Goal: Navigation & Orientation: Find specific page/section

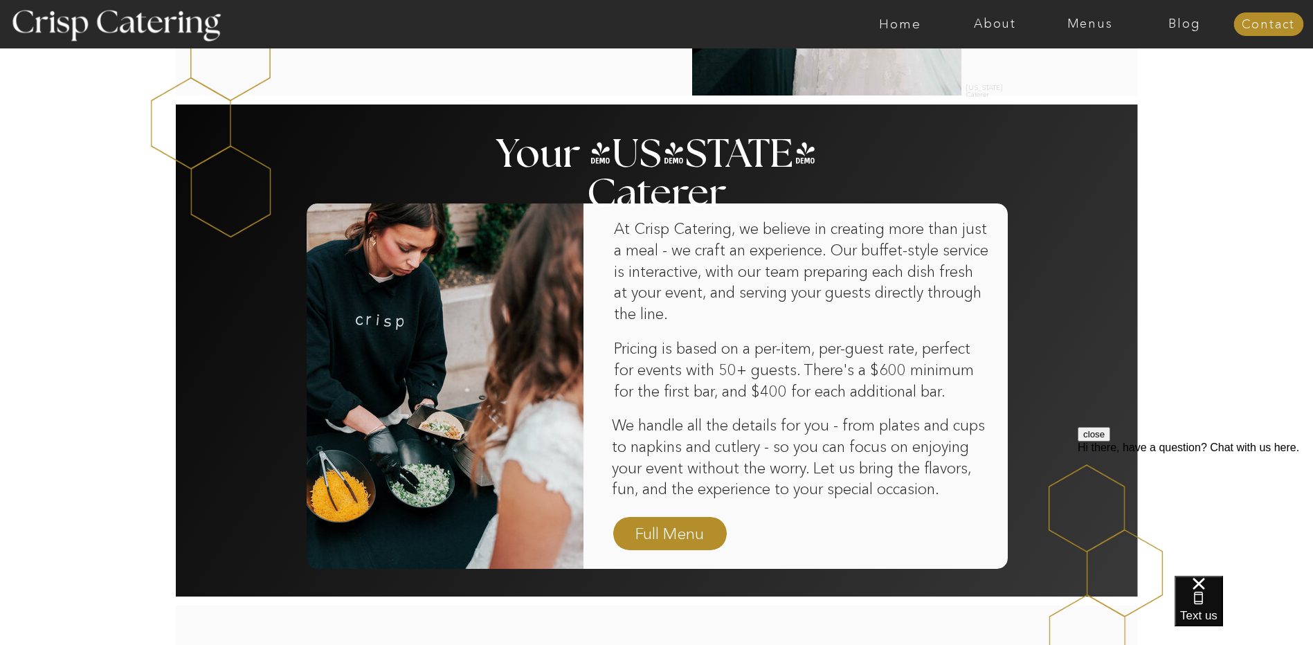
scroll to position [761, 0]
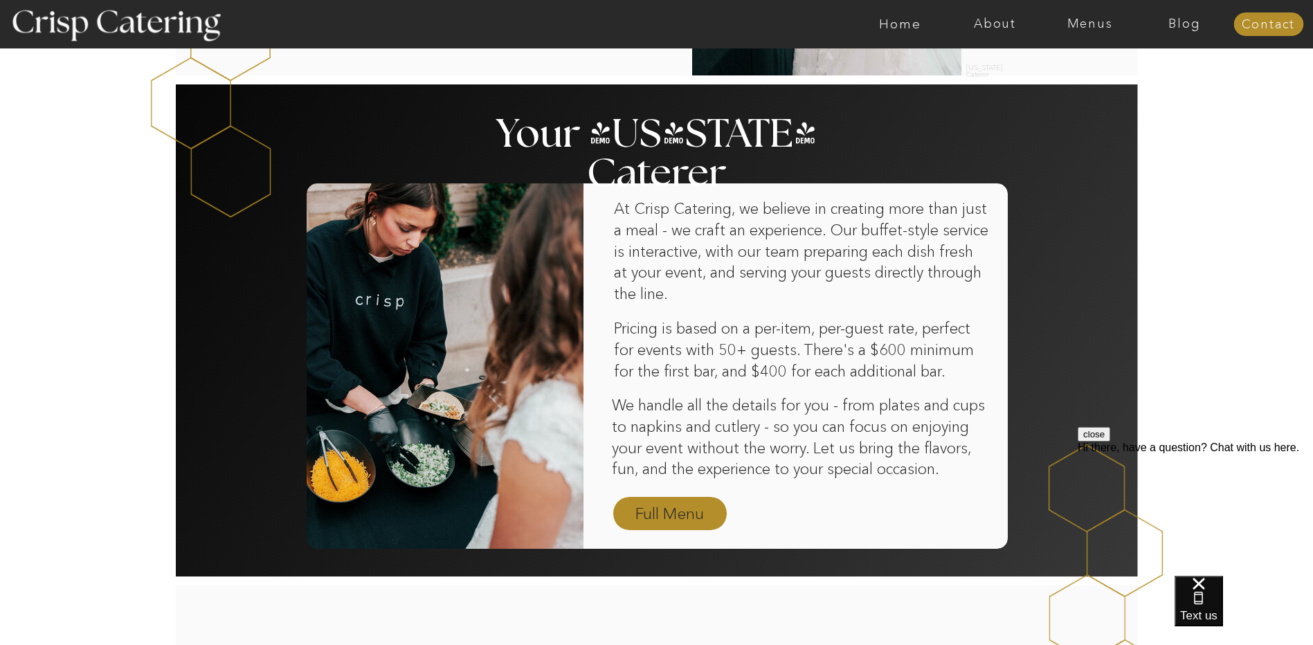
click at [675, 512] on nav "Full Menu" at bounding box center [670, 515] width 80 height 24
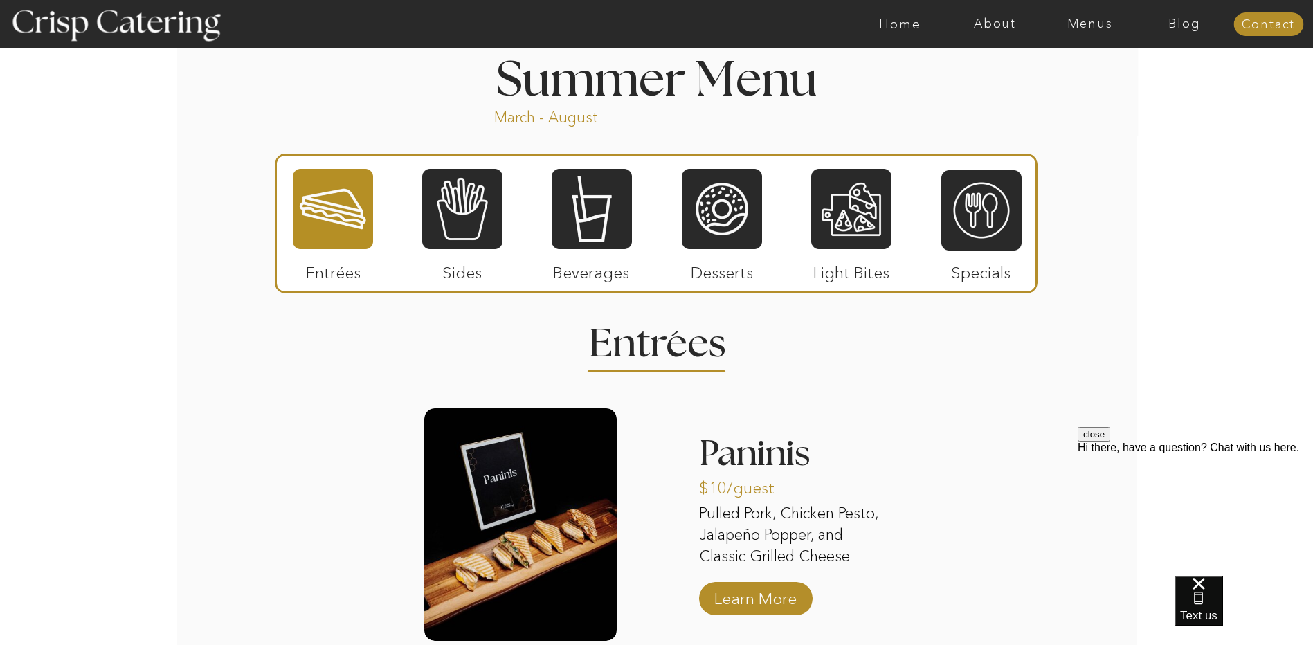
scroll to position [1122, 0]
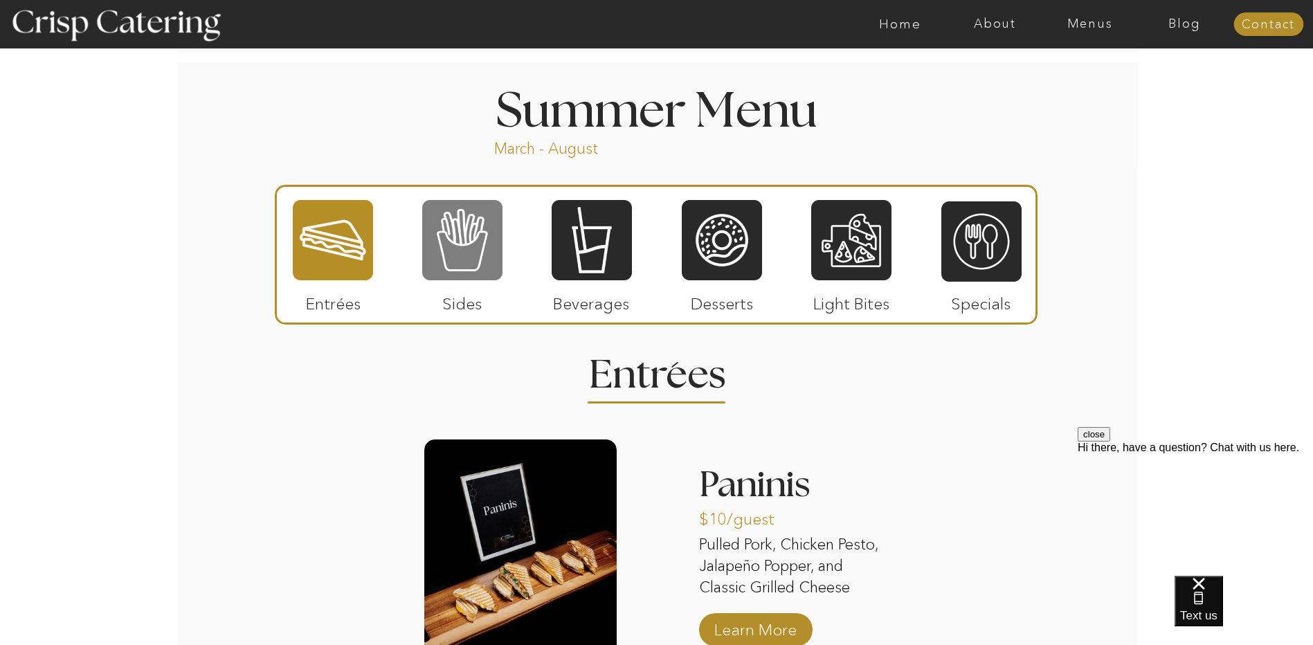
click at [480, 266] on div at bounding box center [462, 240] width 80 height 83
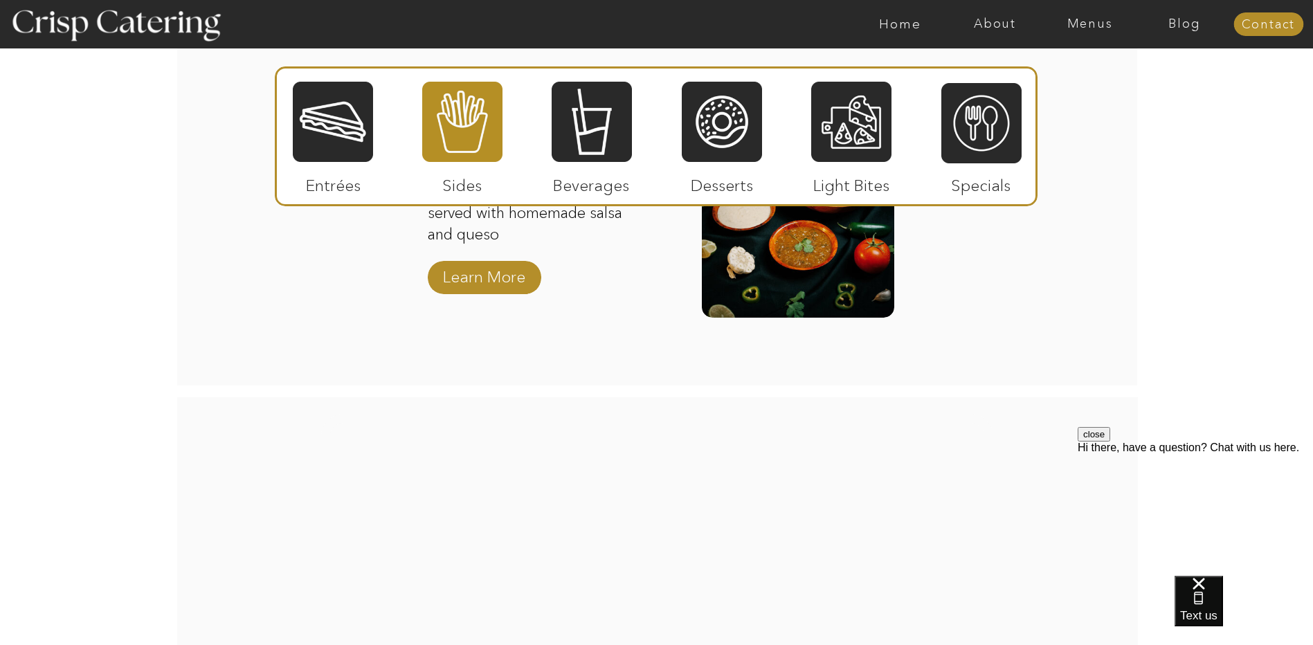
scroll to position [2022, 0]
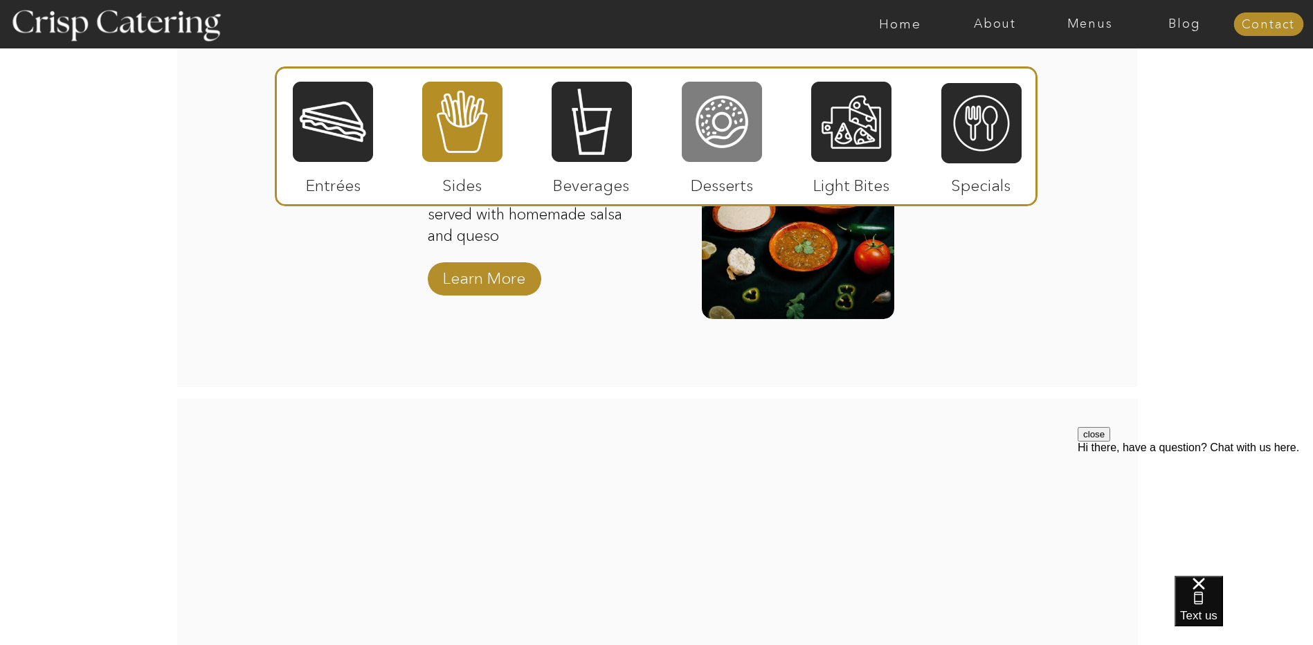
click at [734, 150] on div at bounding box center [722, 121] width 80 height 83
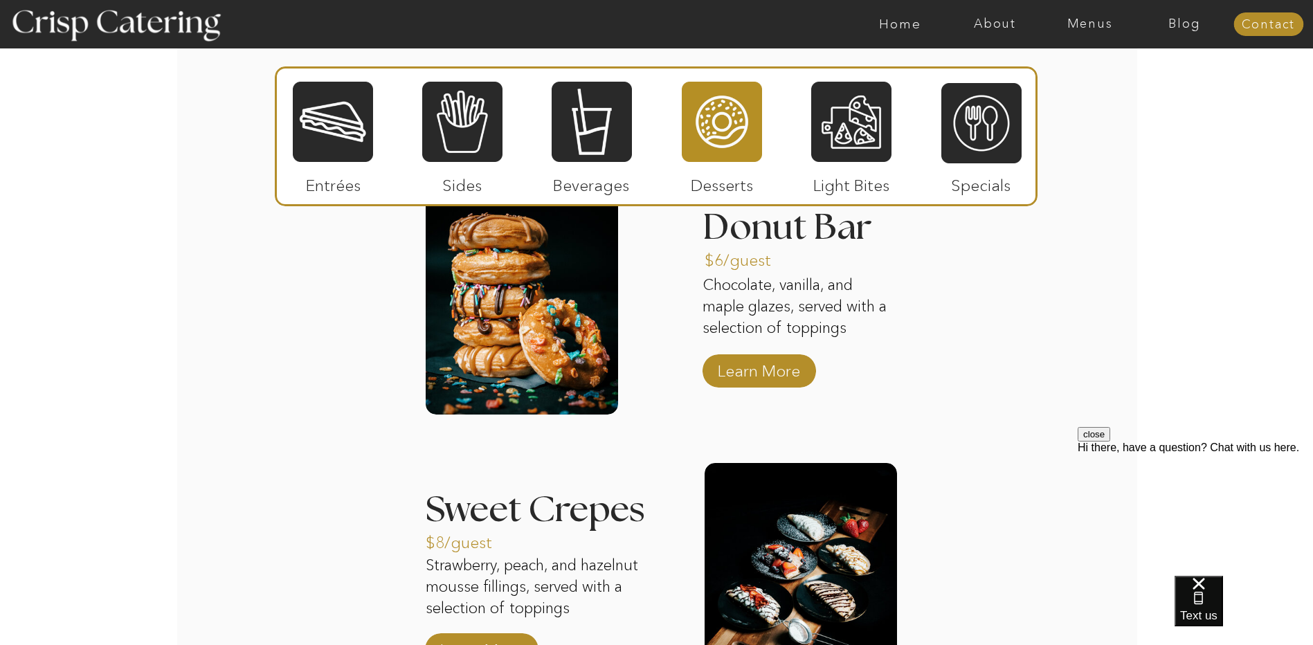
scroll to position [1330, 0]
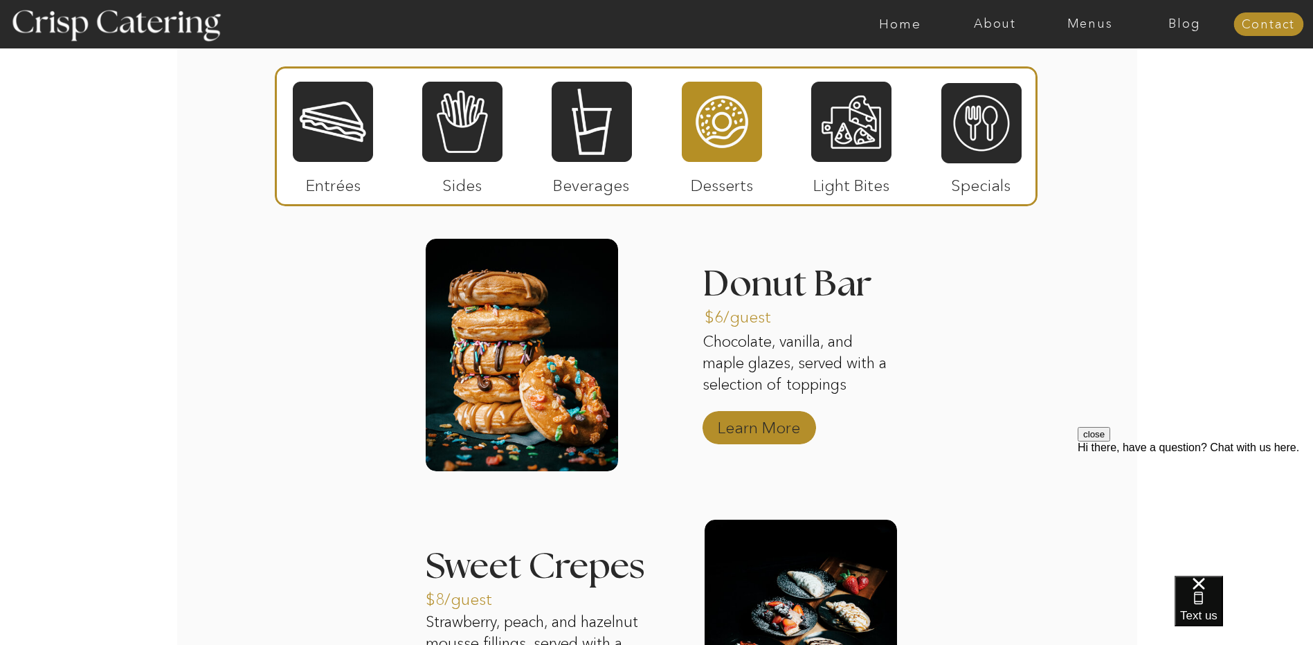
click at [736, 434] on p "Learn More" at bounding box center [759, 424] width 92 height 40
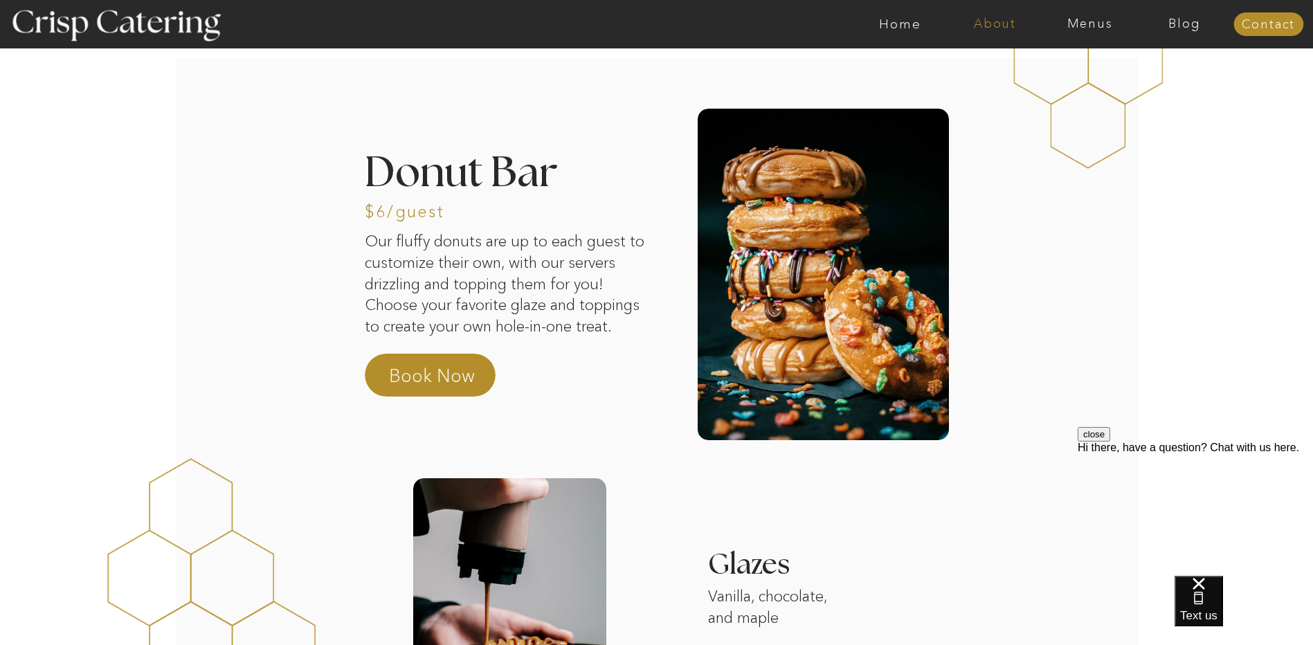
click at [1004, 22] on nav "About" at bounding box center [995, 24] width 95 height 14
click at [1196, 122] on div at bounding box center [1095, 94] width 291 height 222
click at [893, 28] on nav "Home" at bounding box center [900, 24] width 95 height 14
click at [896, 20] on nav "Home" at bounding box center [900, 24] width 95 height 14
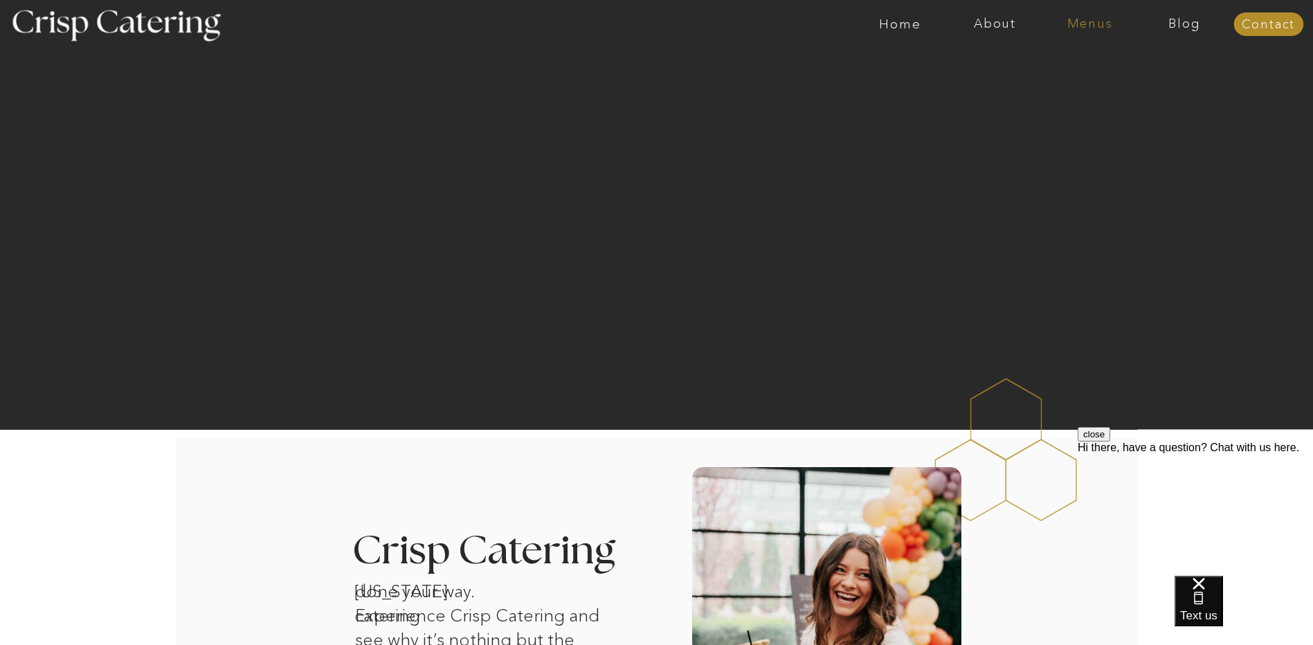
click at [1103, 25] on nav "Menus" at bounding box center [1090, 24] width 95 height 14
click at [1088, 78] on nav "Winter (Sep-Feb)" at bounding box center [1089, 81] width 114 height 13
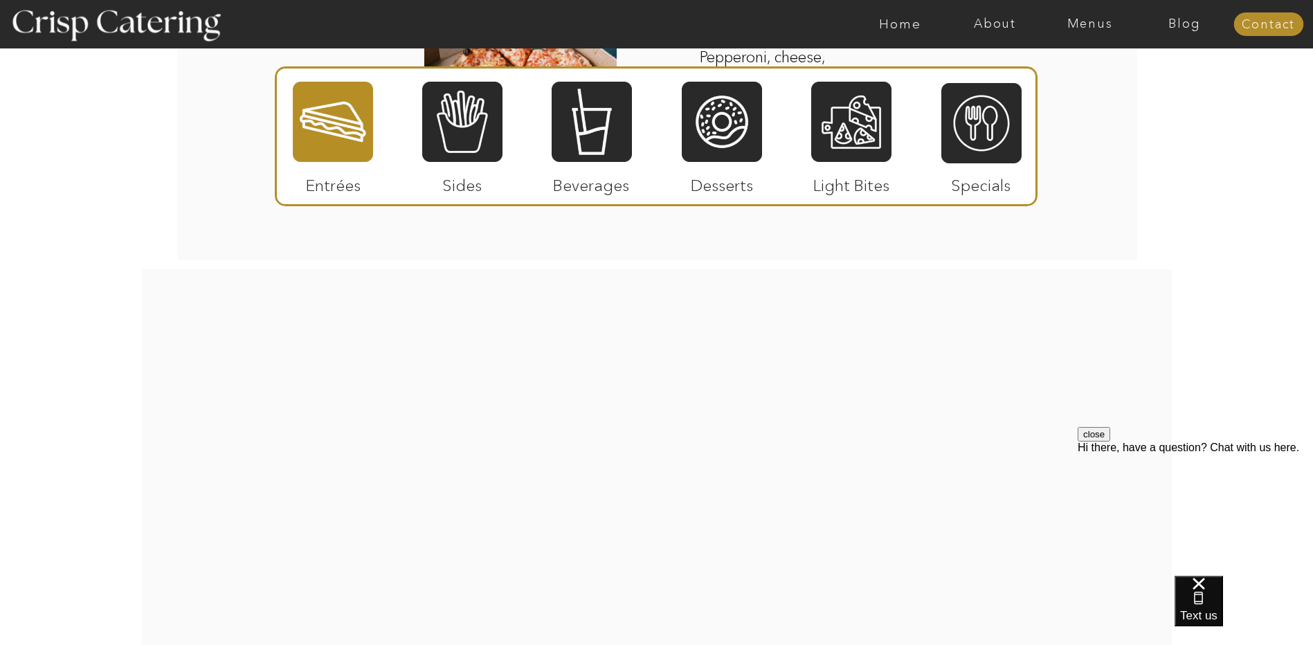
scroll to position [2492, 0]
click at [968, 144] on div at bounding box center [981, 123] width 80 height 83
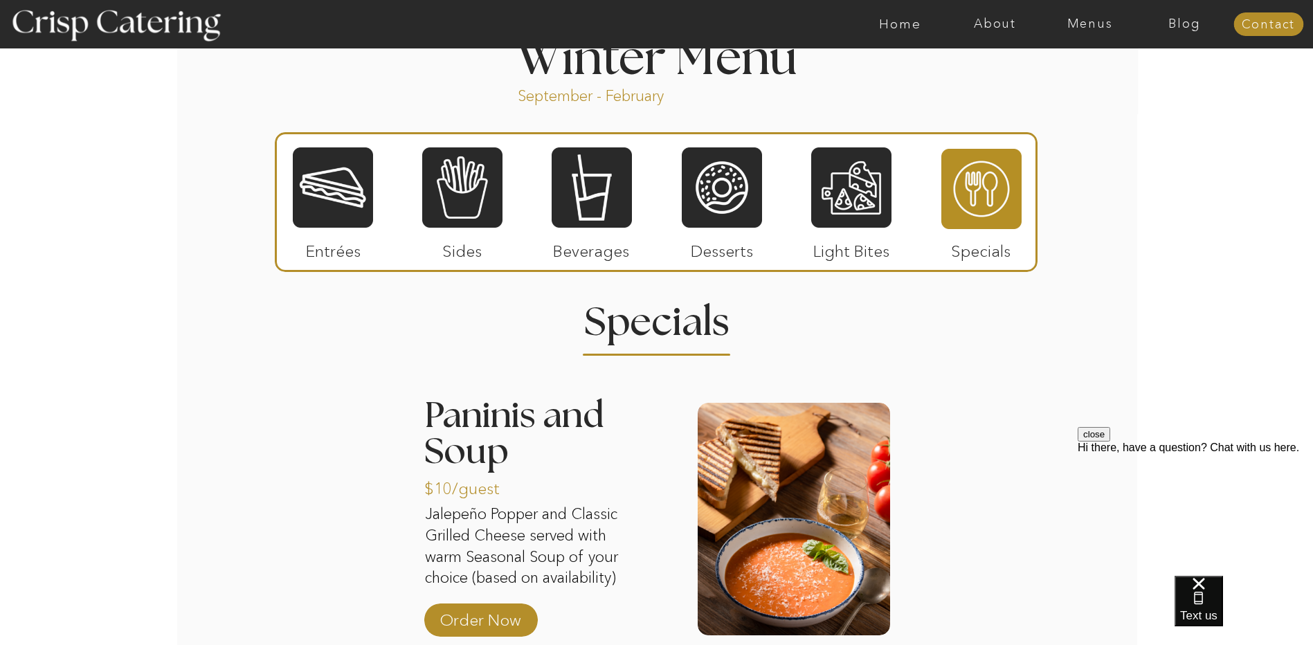
scroll to position [1454, 0]
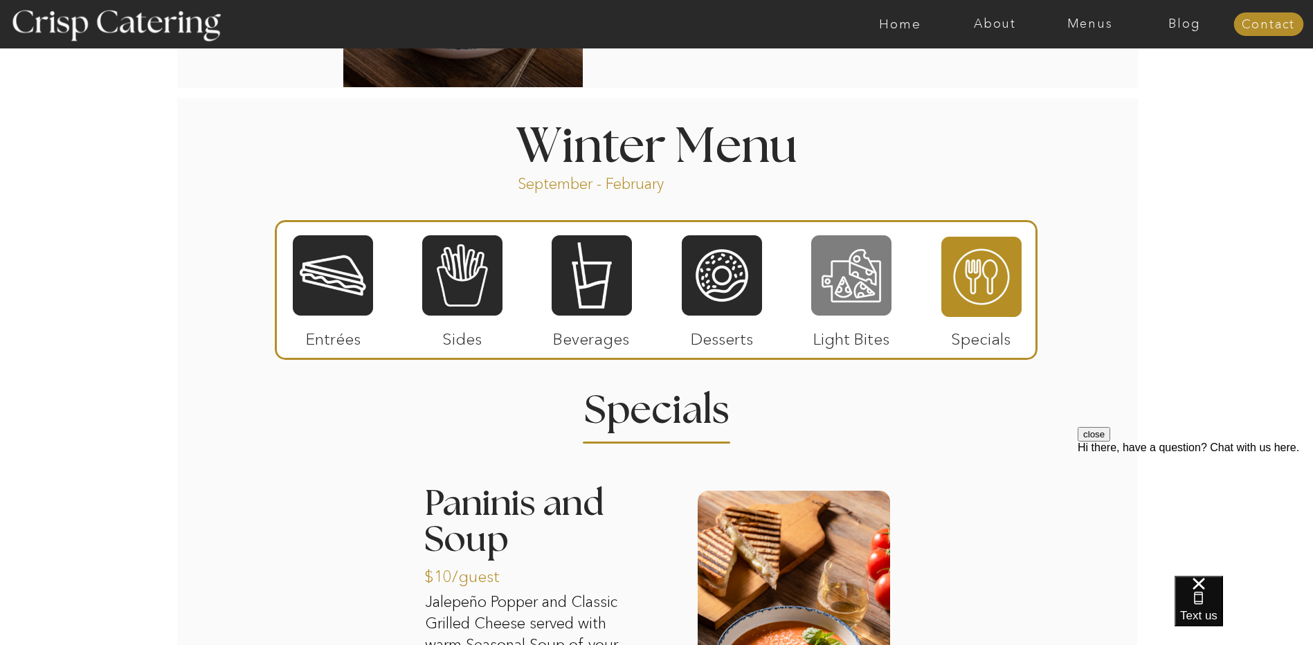
click at [835, 285] on div at bounding box center [851, 275] width 80 height 83
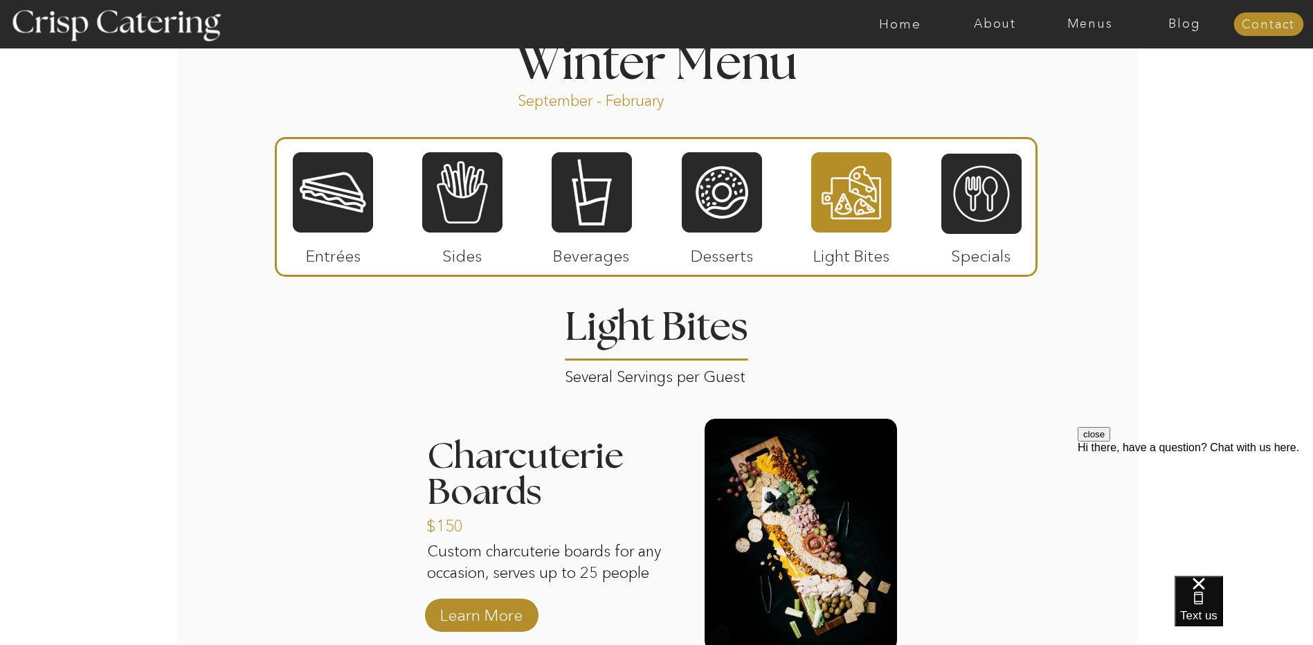
scroll to position [1523, 0]
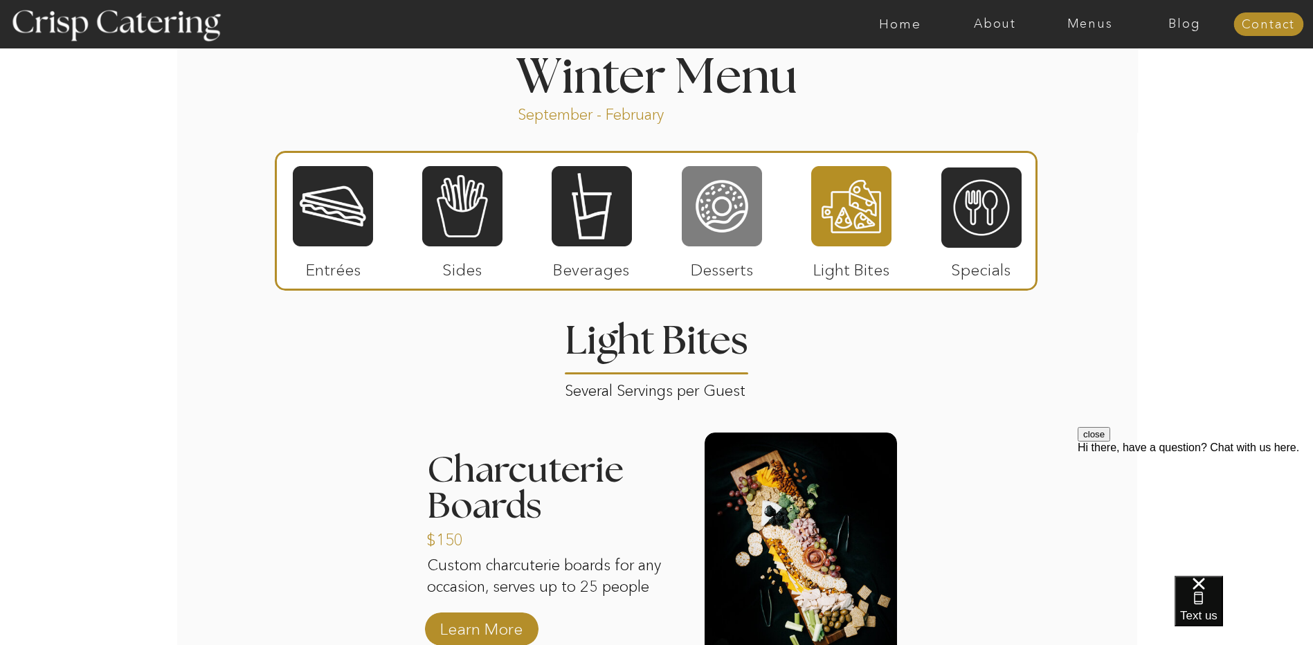
click at [723, 228] on div at bounding box center [722, 206] width 80 height 83
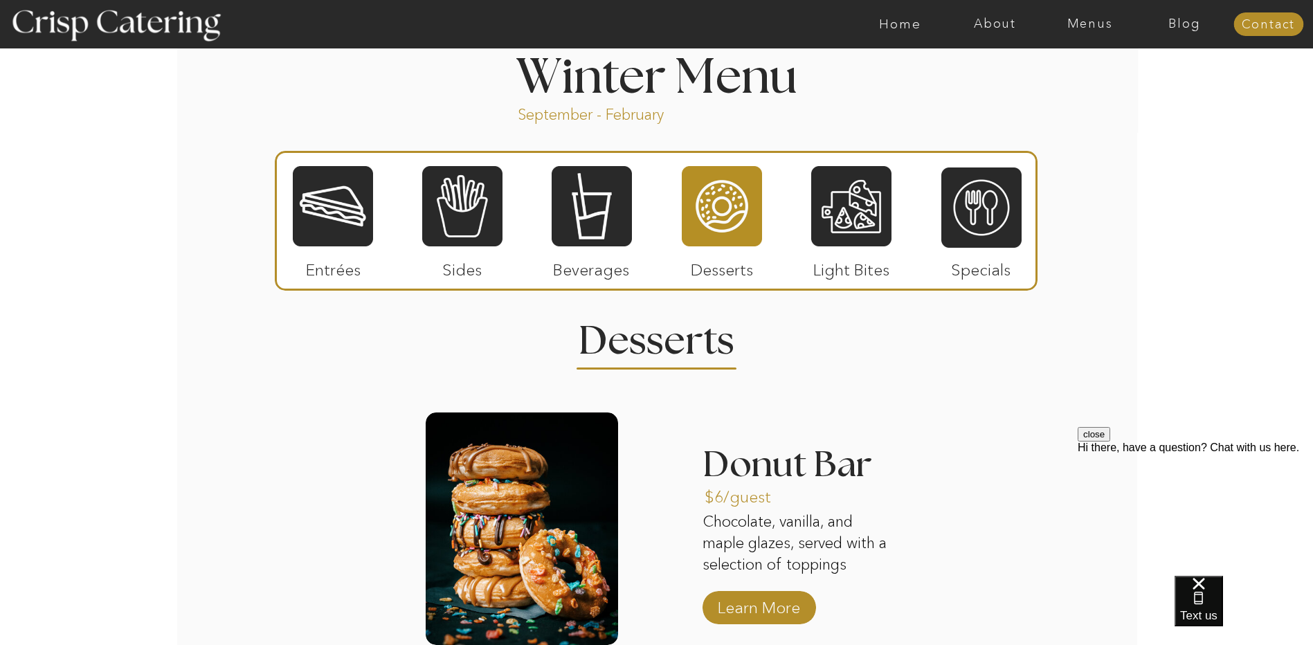
scroll to position [1592, 0]
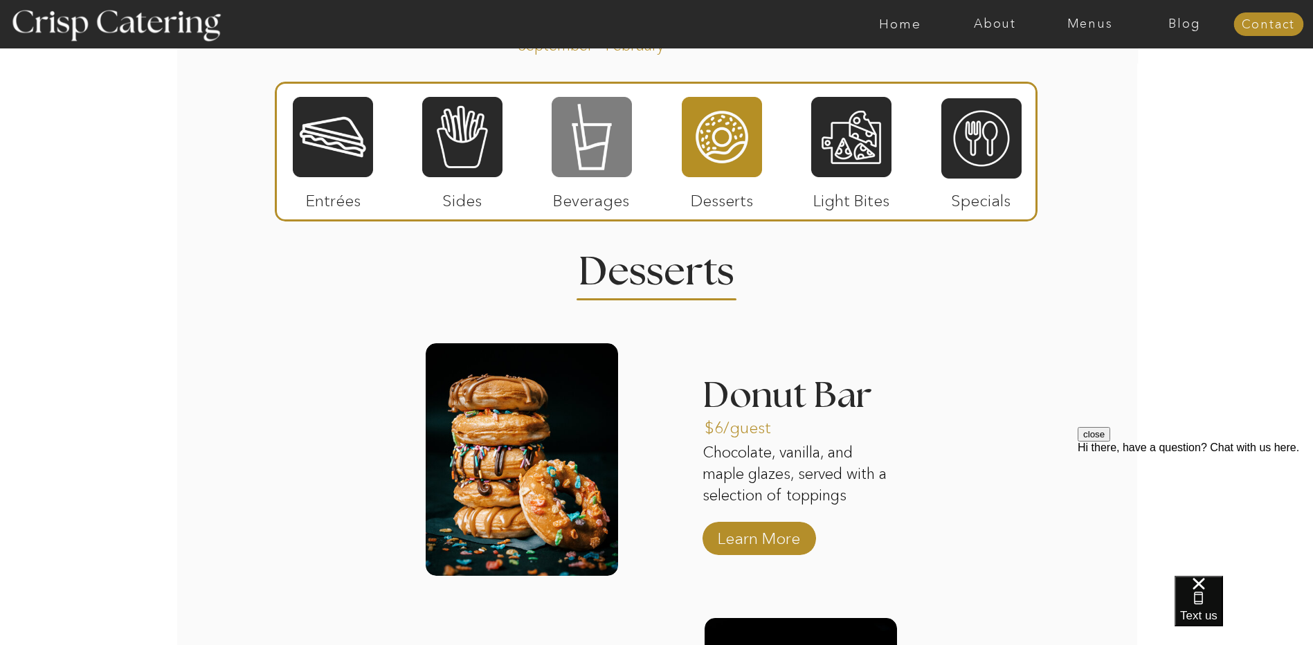
click at [587, 169] on div at bounding box center [592, 137] width 80 height 83
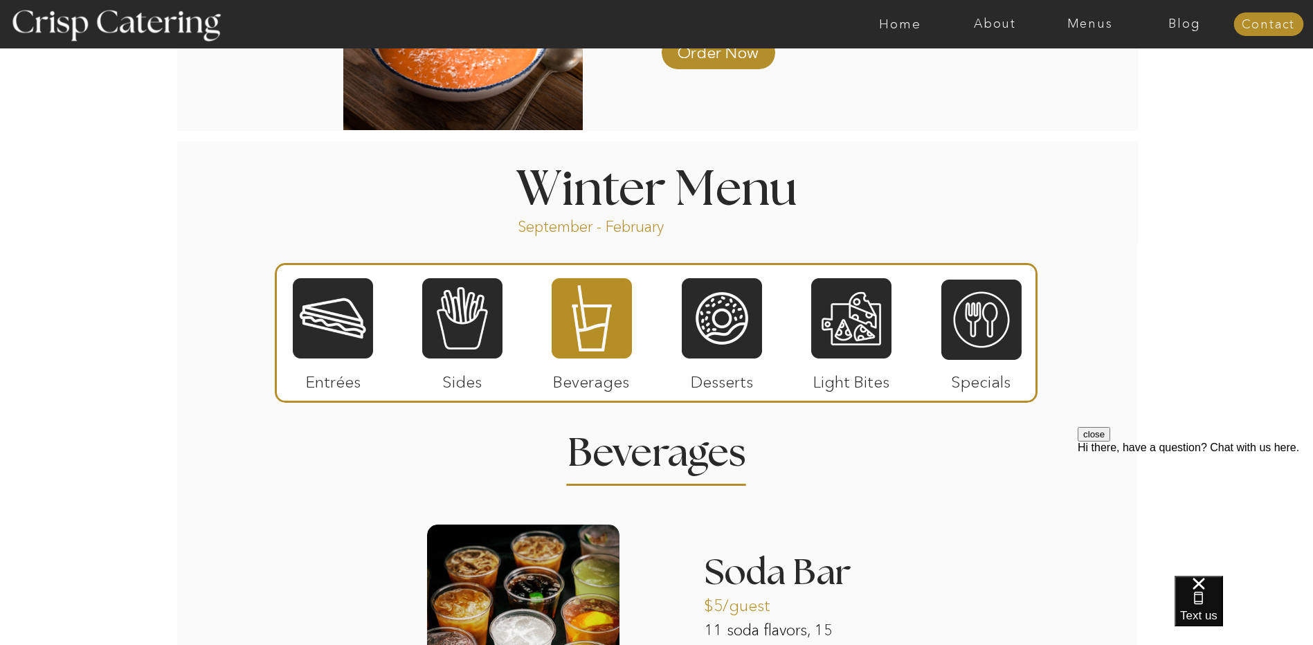
scroll to position [1385, 0]
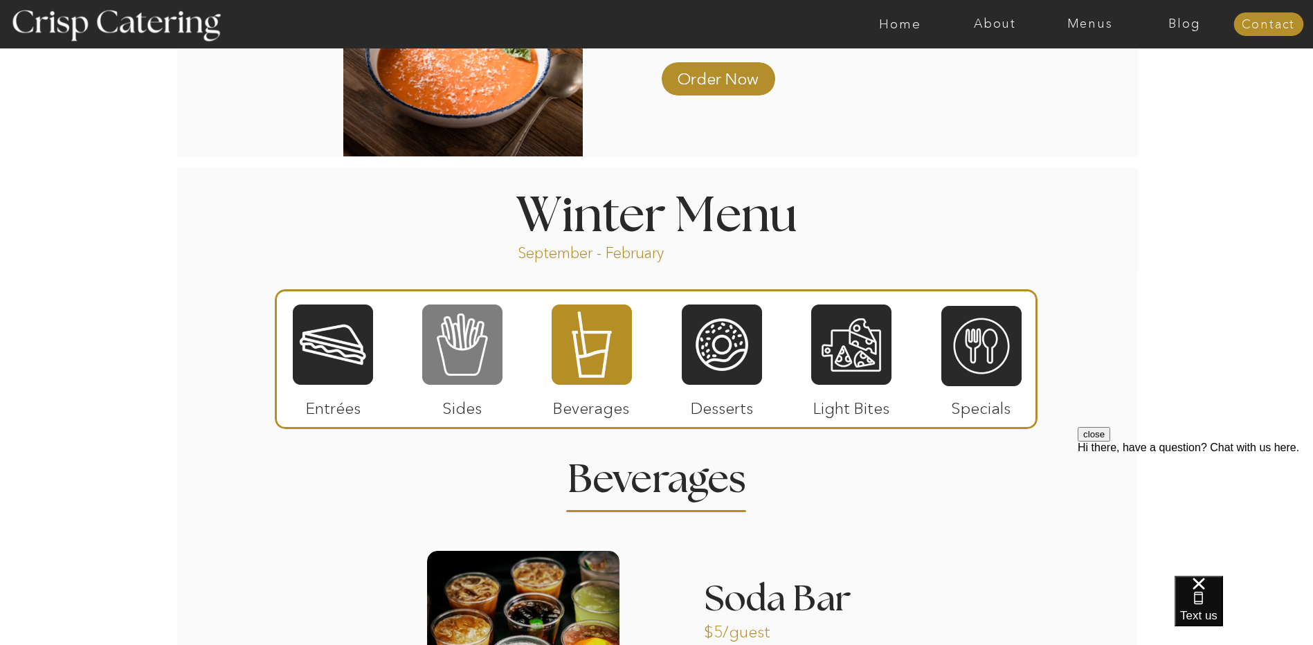
click at [479, 355] on div at bounding box center [462, 344] width 80 height 83
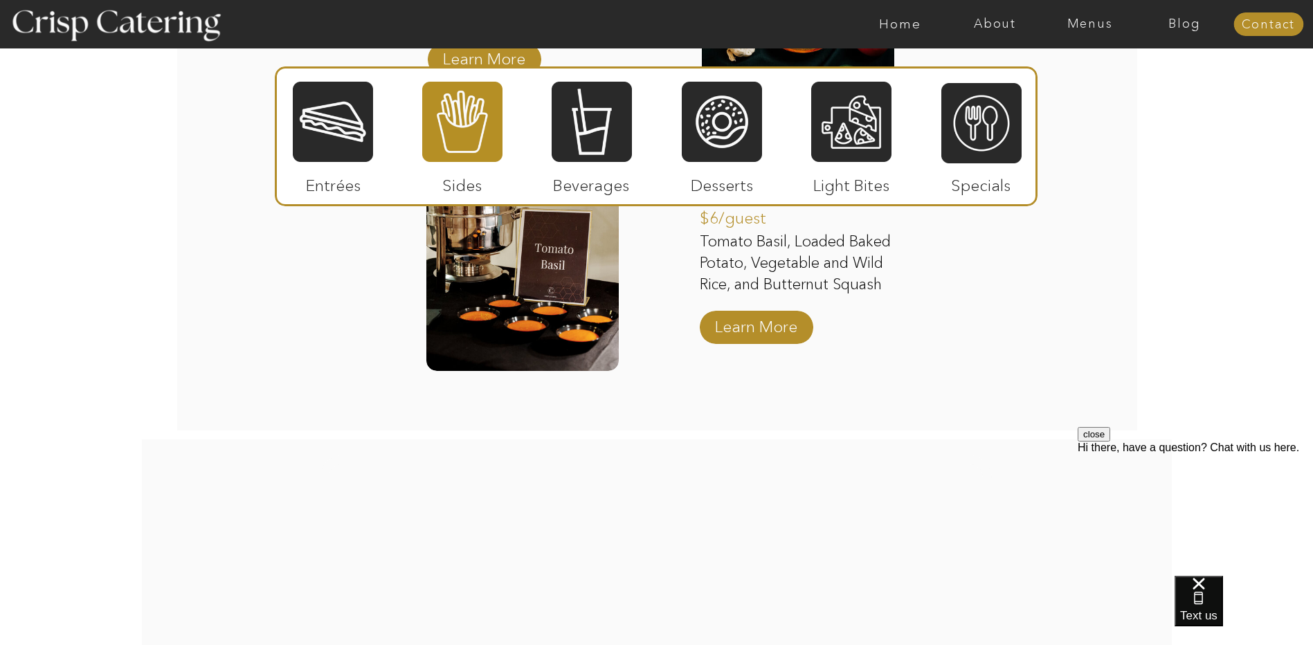
scroll to position [2631, 0]
